Goal: Find specific page/section: Find specific page/section

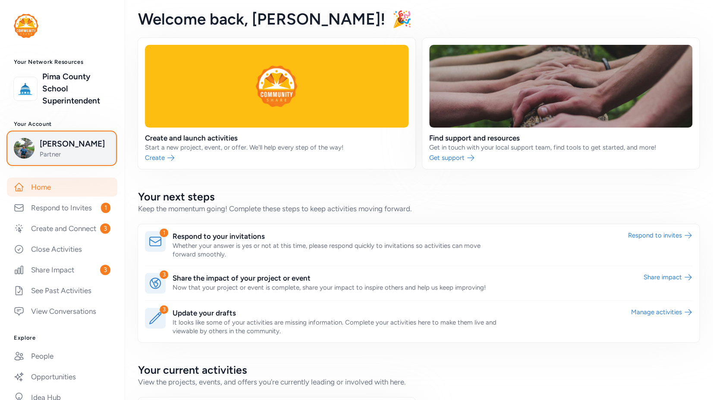
click at [89, 151] on span "Partner" at bounding box center [75, 154] width 70 height 9
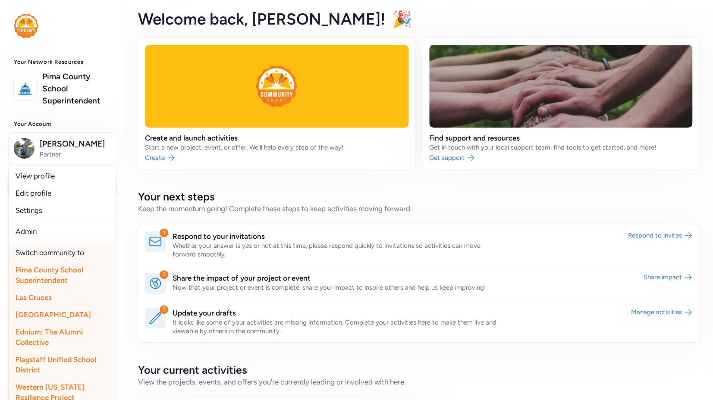
click at [40, 297] on span "Las Cruces" at bounding box center [34, 297] width 36 height 9
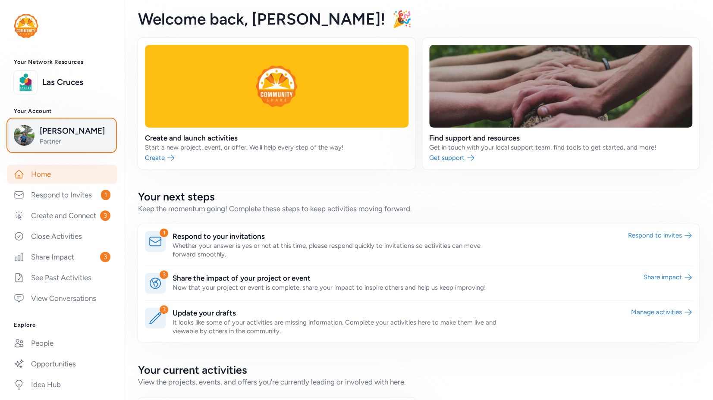
click at [66, 135] on span "Josh Schachter" at bounding box center [75, 131] width 70 height 12
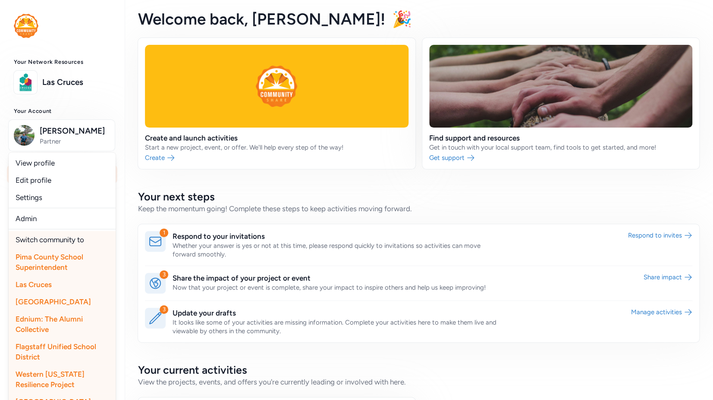
click at [41, 282] on span "Las Cruces" at bounding box center [34, 284] width 36 height 9
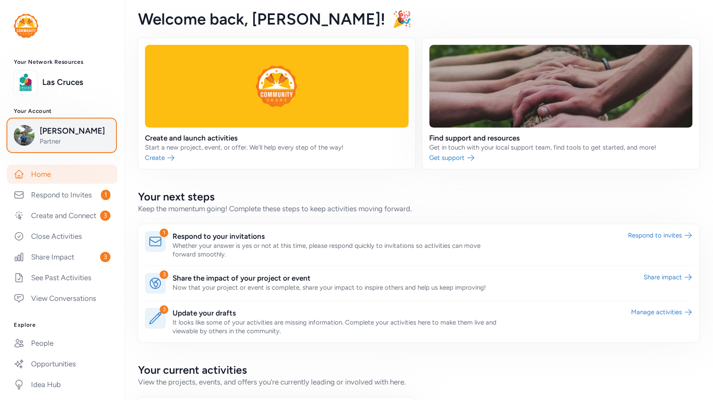
click at [54, 132] on span "Josh Schachter" at bounding box center [75, 131] width 70 height 12
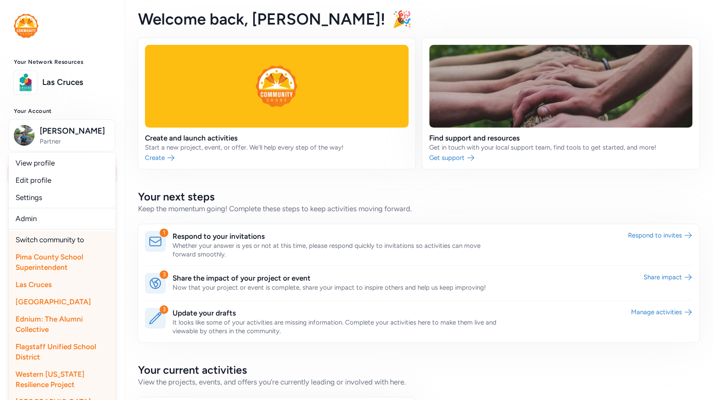
click at [47, 263] on span "Pima County School Superintendent" at bounding box center [50, 262] width 68 height 19
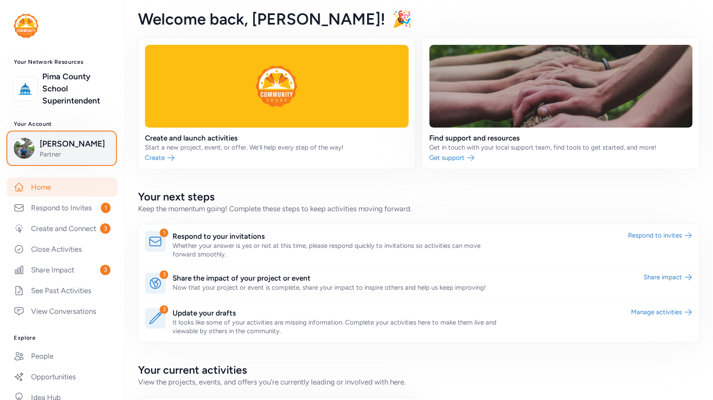
click at [54, 155] on span "Partner" at bounding box center [75, 154] width 70 height 9
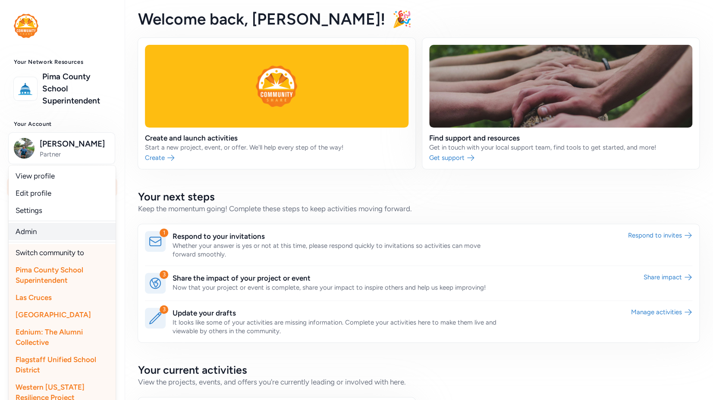
click at [30, 233] on link "Admin" at bounding box center [62, 231] width 107 height 17
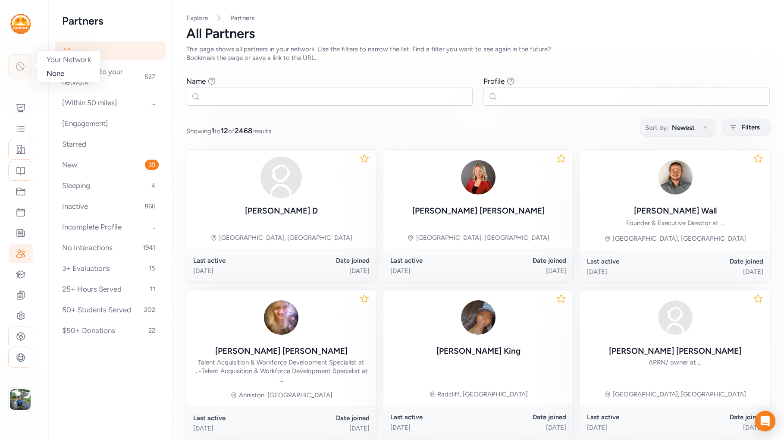
click at [21, 64] on icon at bounding box center [20, 66] width 10 height 10
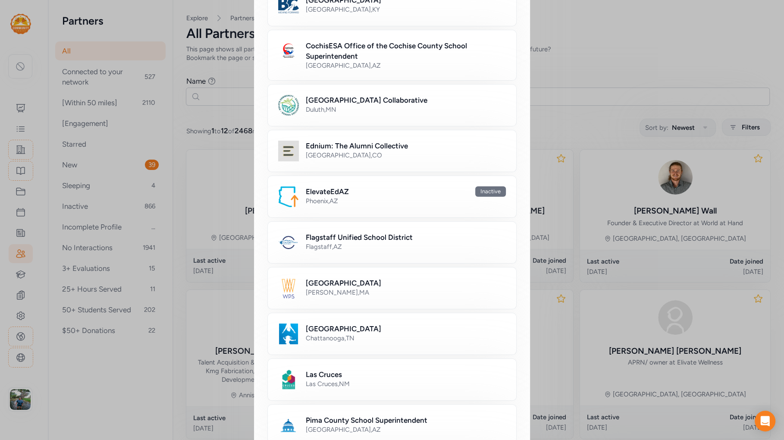
scroll to position [188, 0]
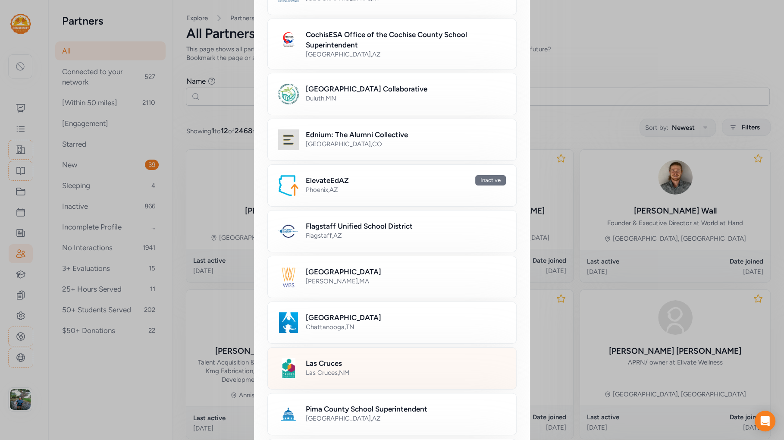
click at [331, 350] on div "Las Cruces Las Cruces , [GEOGRAPHIC_DATA]" at bounding box center [391, 368] width 249 height 42
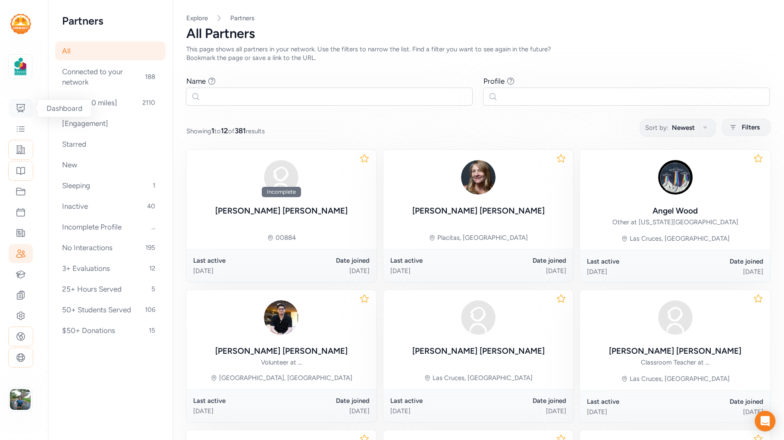
click at [23, 105] on icon at bounding box center [21, 108] width 10 height 10
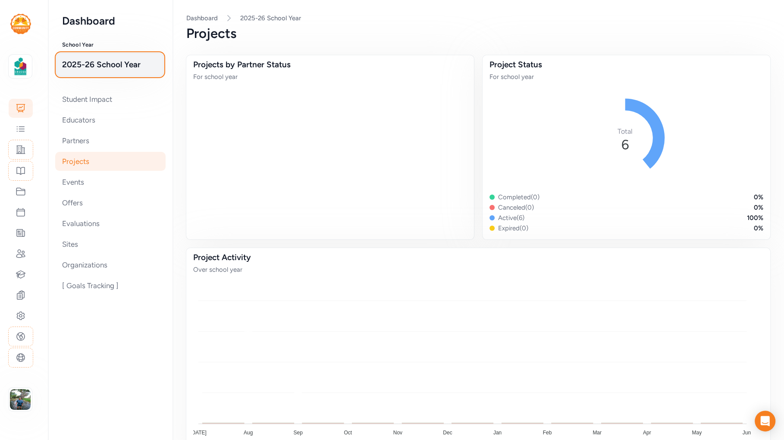
click at [107, 70] on button "2025-26 School Year" at bounding box center [109, 64] width 107 height 23
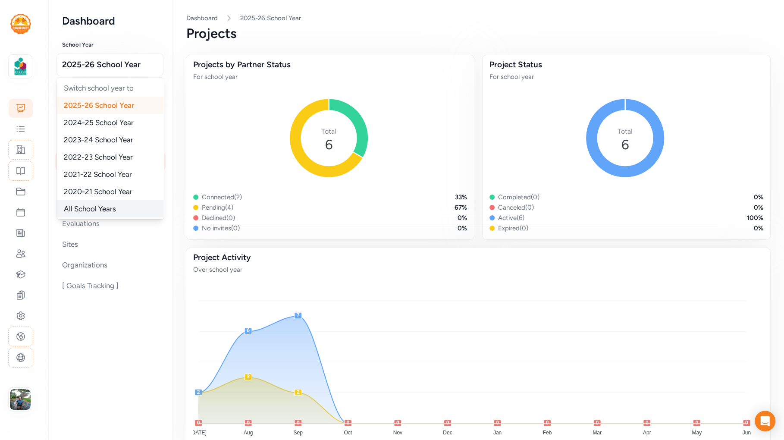
click at [102, 201] on div "All School Years" at bounding box center [110, 208] width 107 height 17
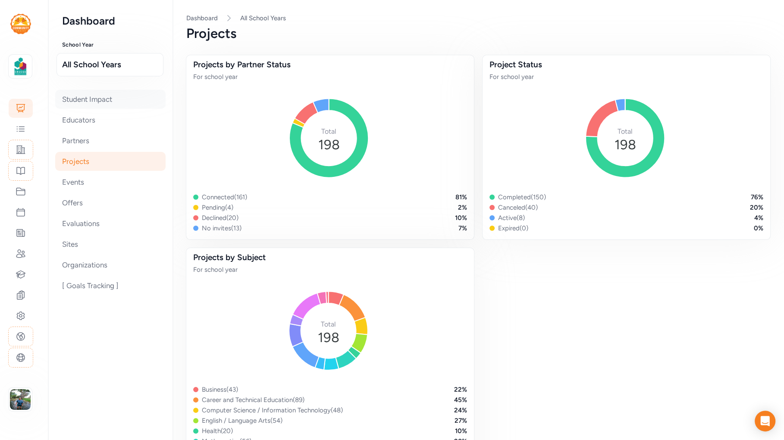
click at [93, 101] on div "Student Impact" at bounding box center [110, 99] width 110 height 19
